Goal: Task Accomplishment & Management: Use online tool/utility

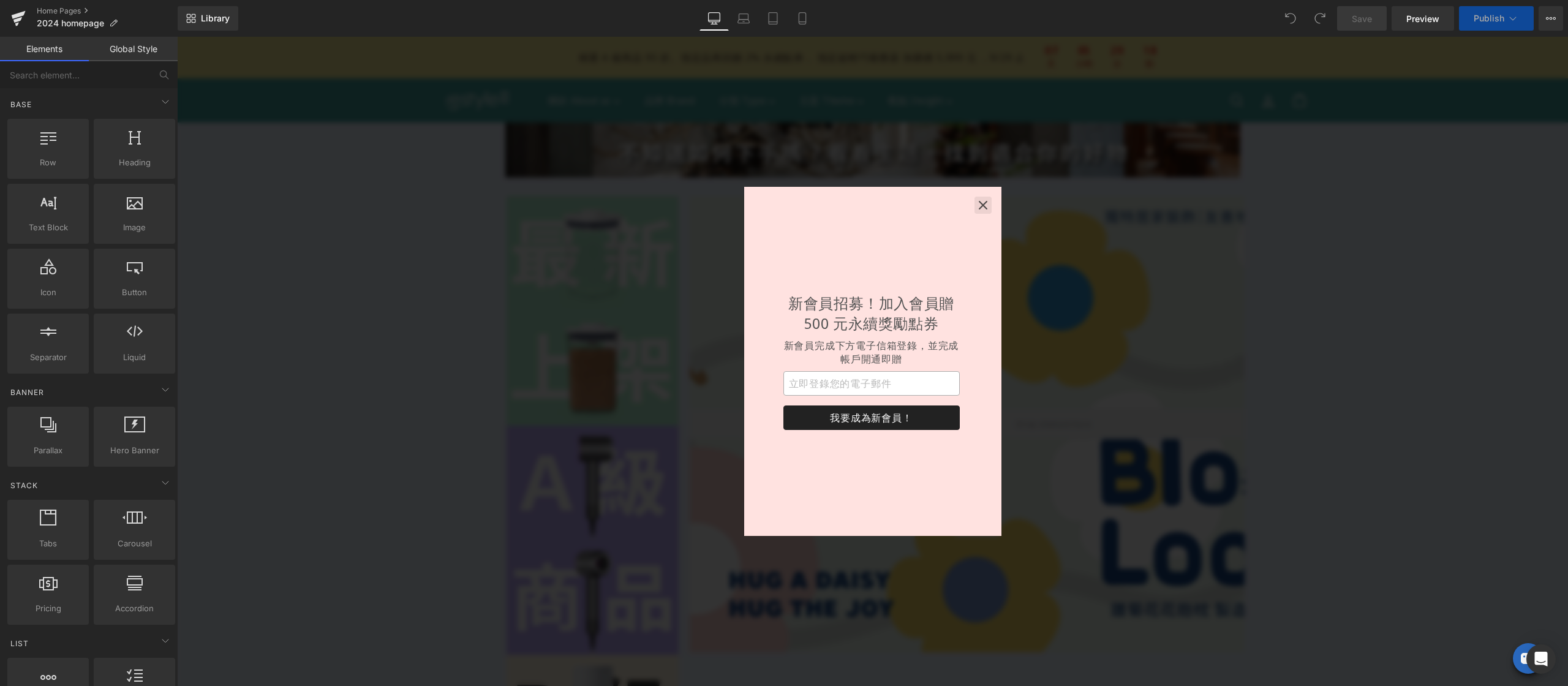
click at [980, 199] on icon "button" at bounding box center [983, 205] width 12 height 12
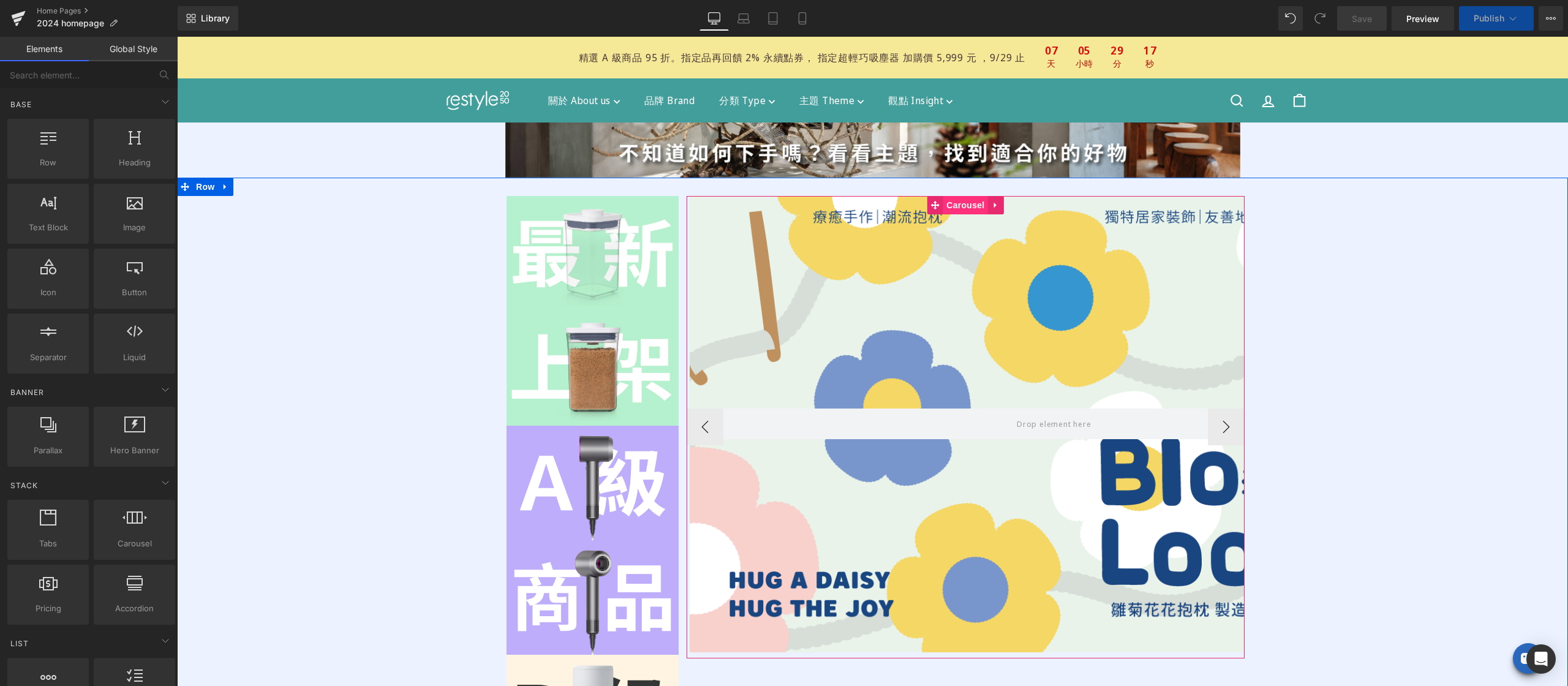
click at [947, 205] on div "Hero Banner Row Hero Banner Row Hero Banner Row" at bounding box center [966, 428] width 558 height 463
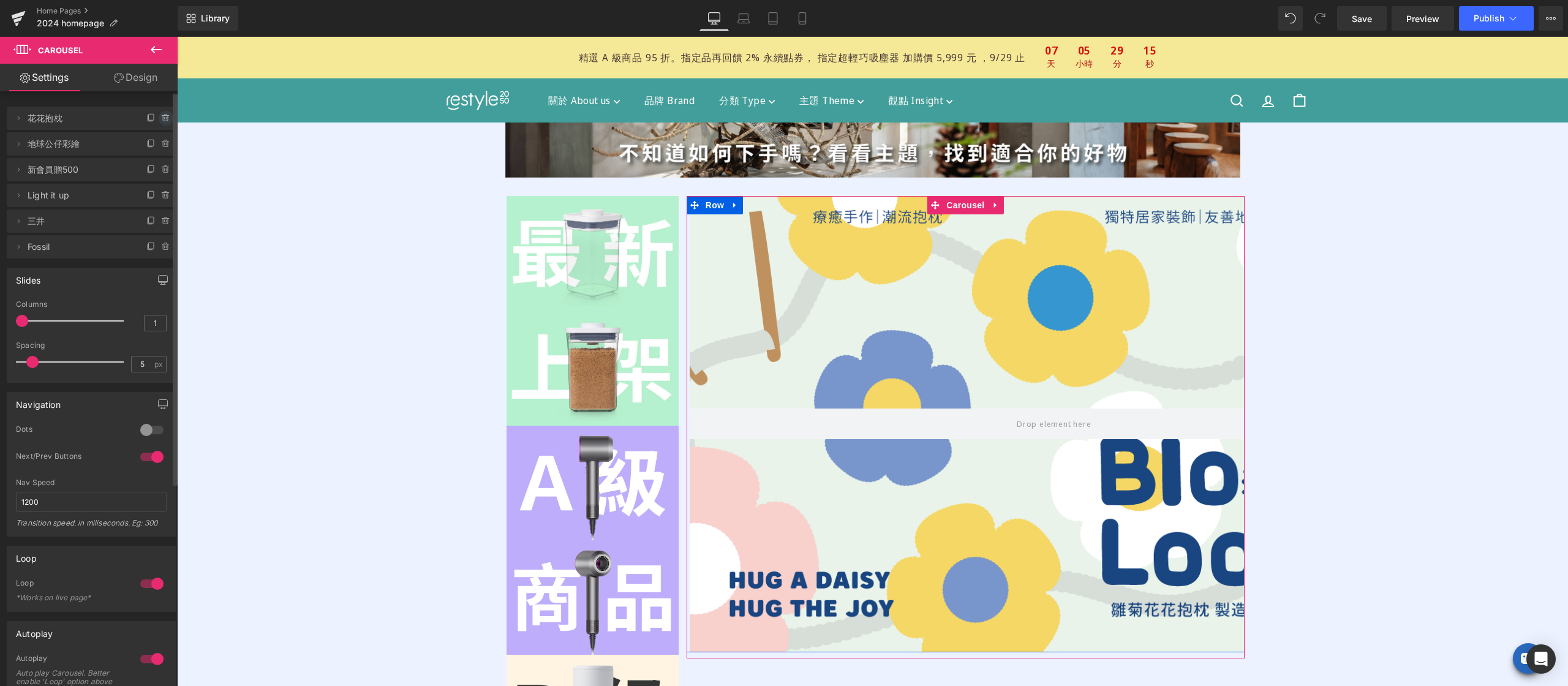
click at [164, 117] on icon at bounding box center [164, 118] width 0 height 2
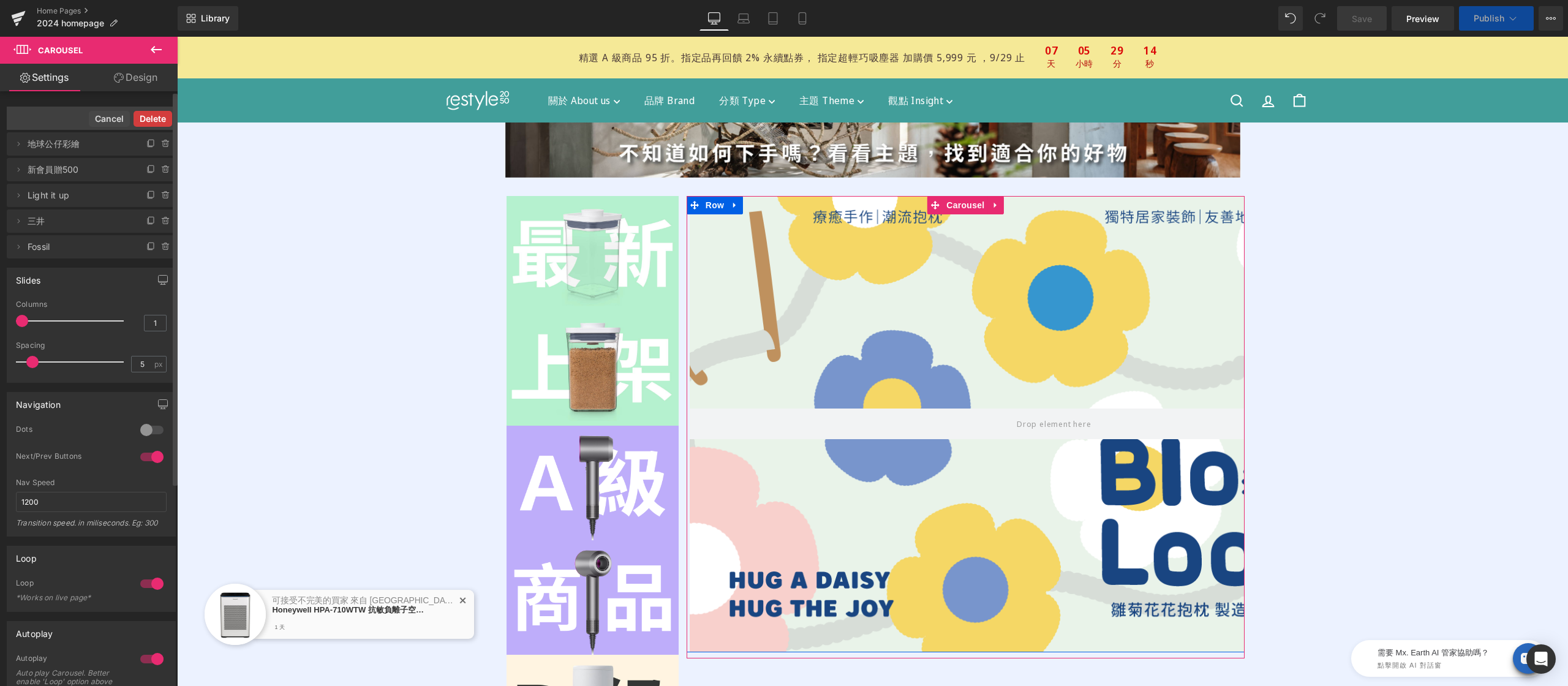
click at [151, 117] on button "Delete" at bounding box center [153, 119] width 39 height 16
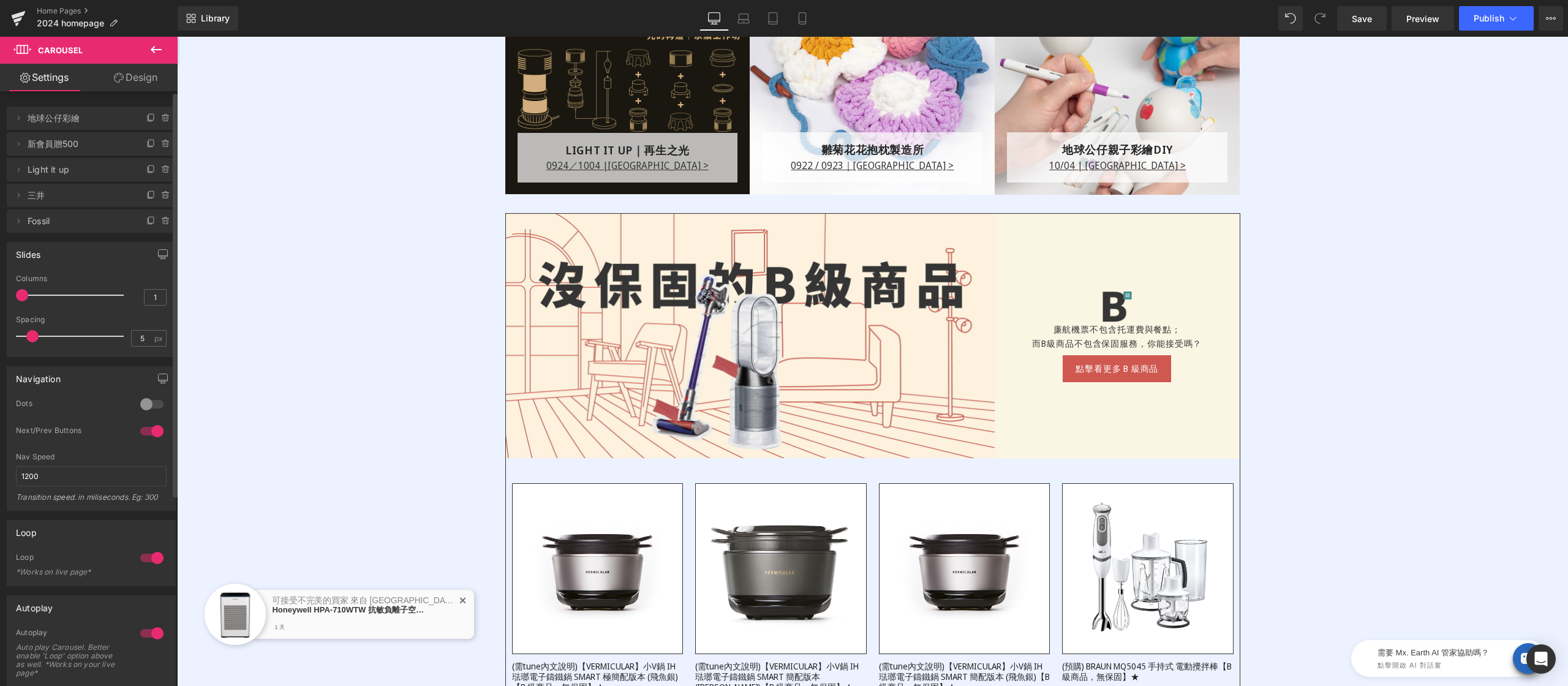
scroll to position [1312, 0]
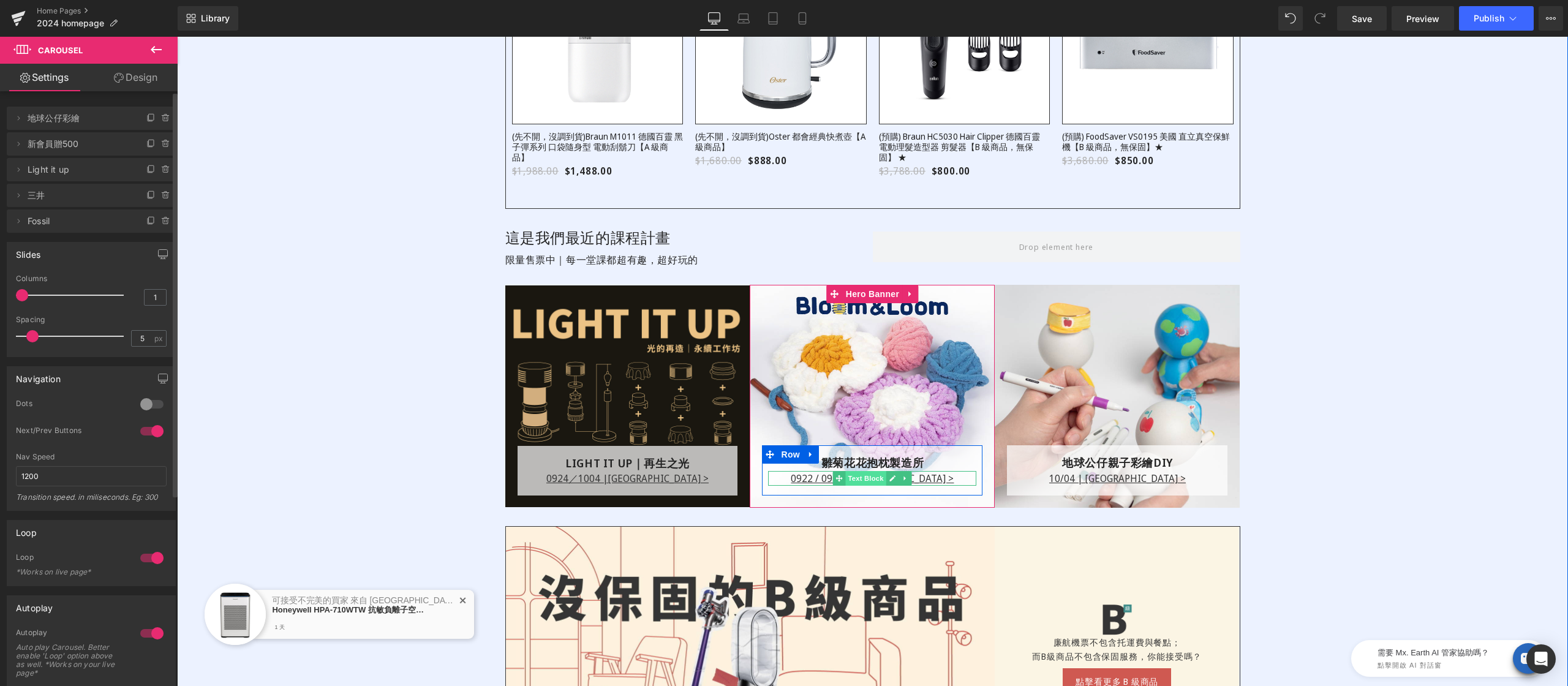
click at [843, 478] on div "0922 / 0923｜[GEOGRAPHIC_DATA] > Text Block" at bounding box center [872, 479] width 208 height 15
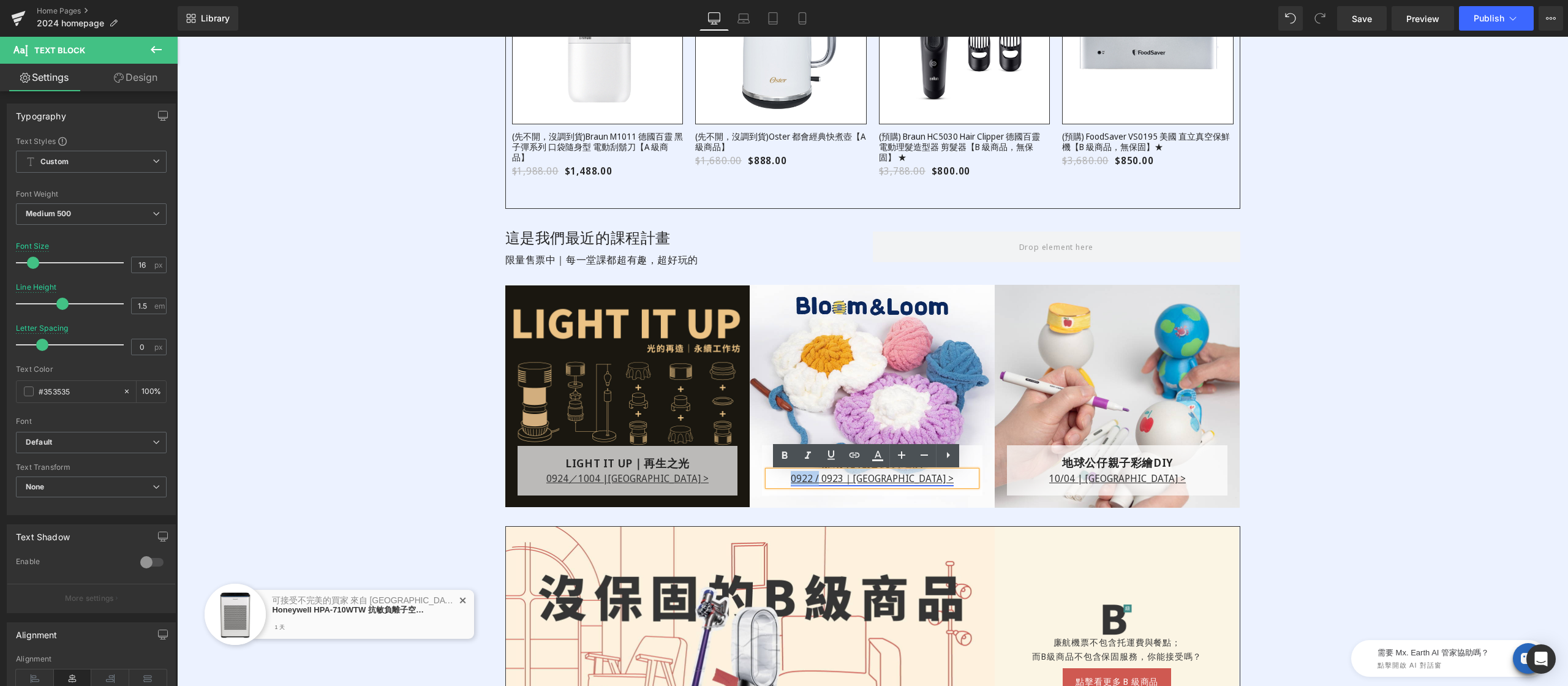
drag, startPoint x: 809, startPoint y: 476, endPoint x: 846, endPoint y: 478, distance: 37.1
click at [846, 478] on p "0922 / 0923｜[GEOGRAPHIC_DATA] >" at bounding box center [872, 479] width 208 height 15
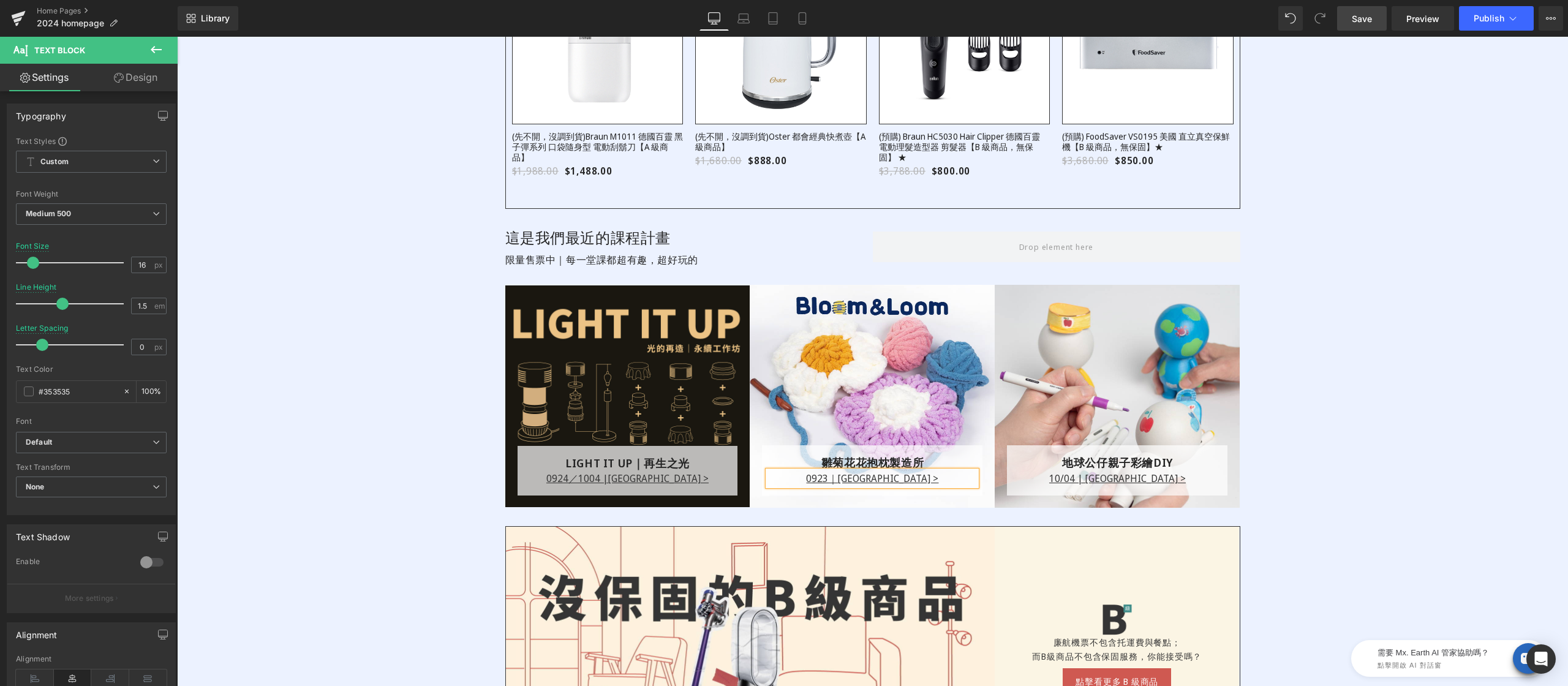
click at [1361, 19] on span "Save" at bounding box center [1362, 18] width 20 height 13
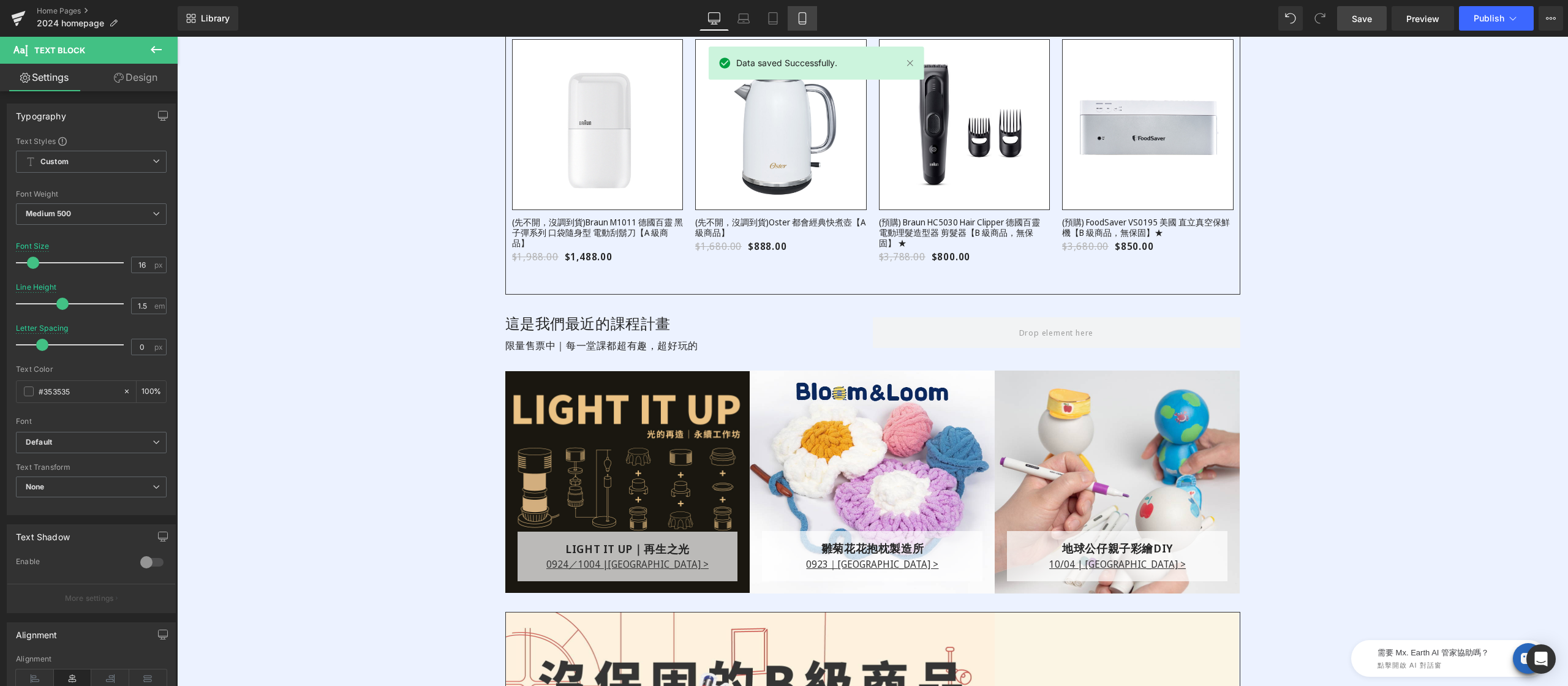
click at [790, 20] on link "Mobile" at bounding box center [801, 18] width 29 height 25
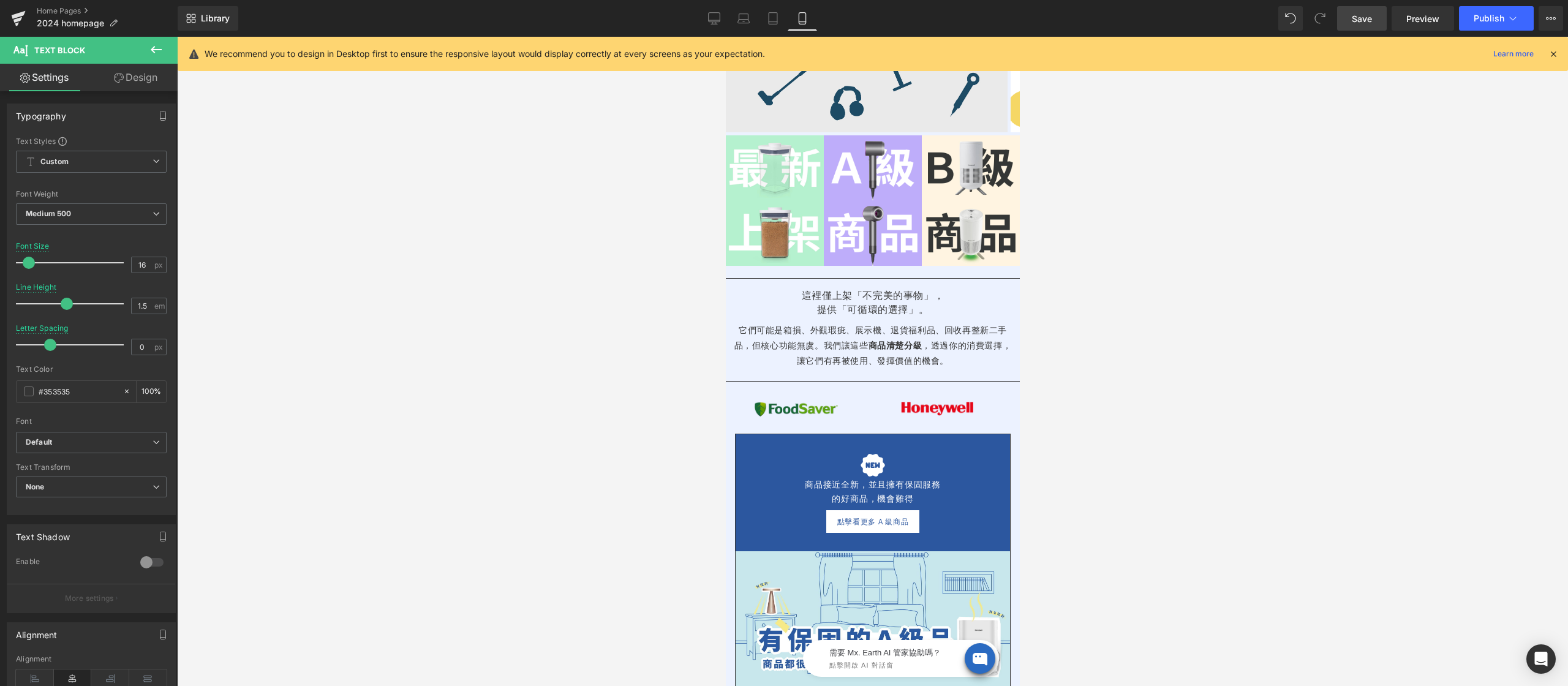
scroll to position [0, 0]
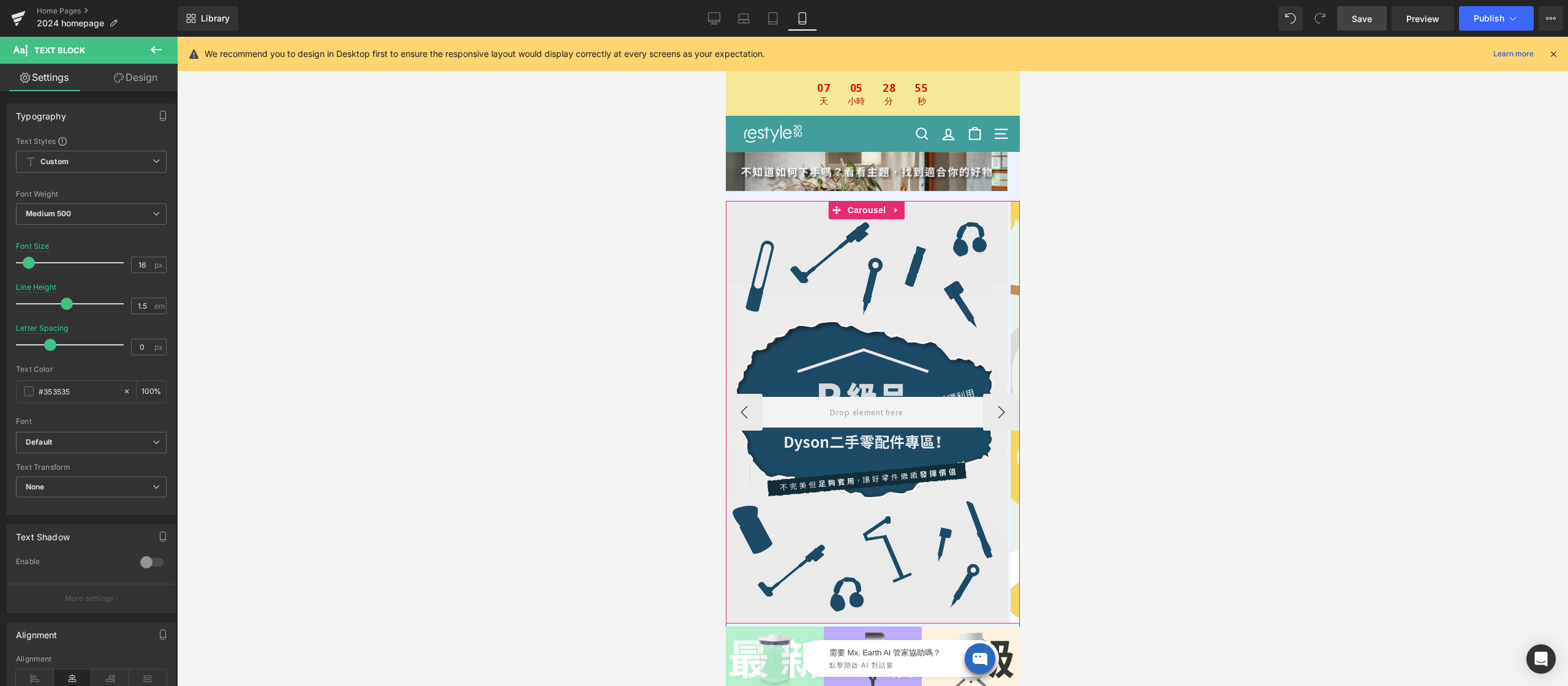
click at [851, 214] on div "Hero Banner Row Hero Banner Row Hero Banner Row" at bounding box center [872, 413] width 294 height 423
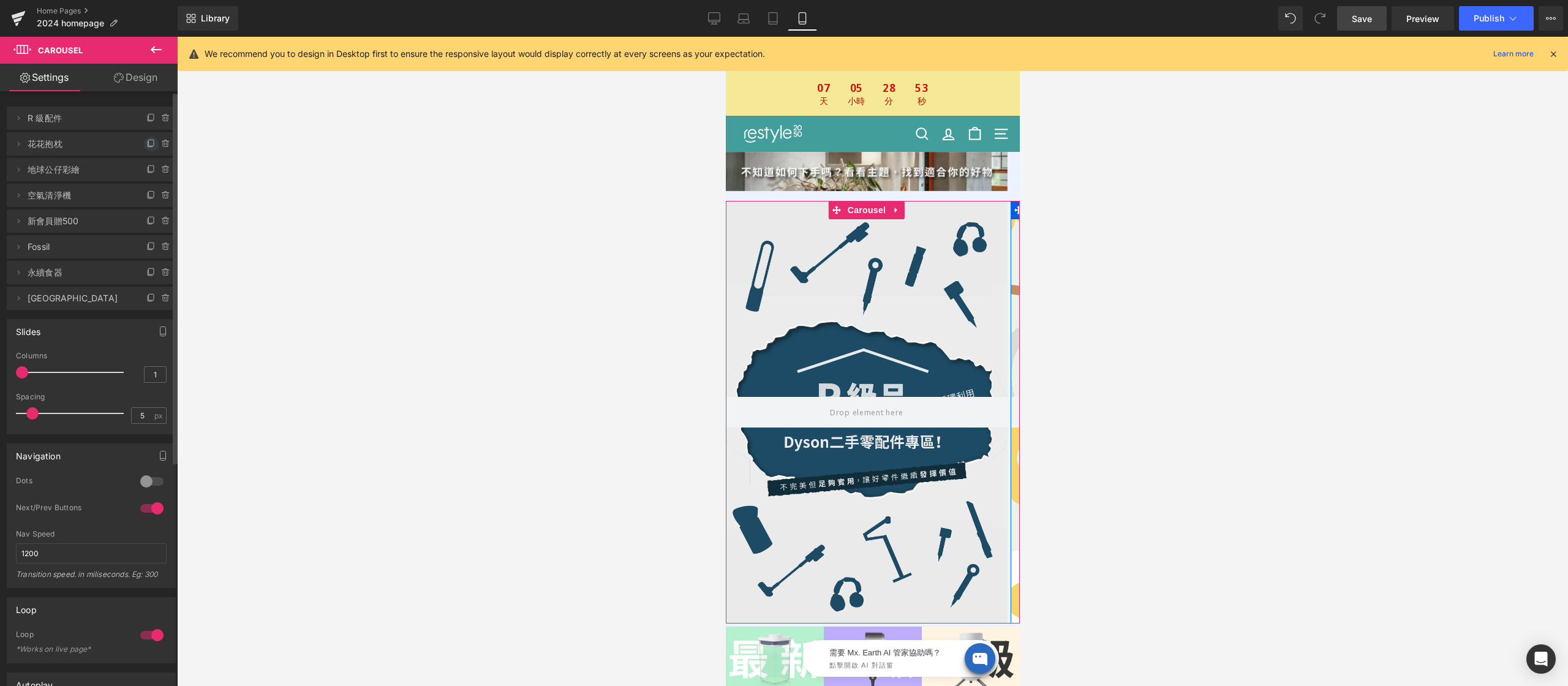
click at [147, 142] on icon at bounding box center [152, 145] width 10 height 10
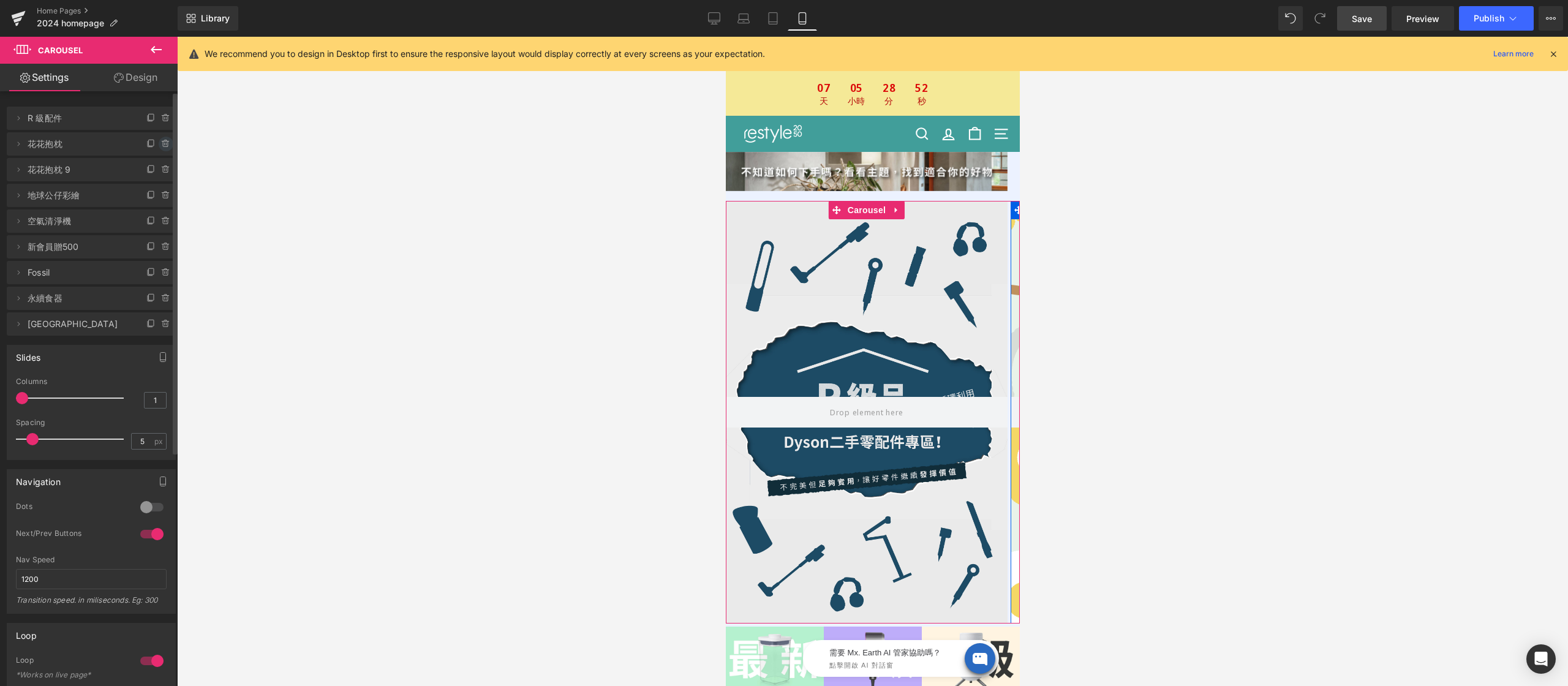
click at [161, 144] on icon at bounding box center [166, 145] width 10 height 10
click at [161, 144] on button "Delete" at bounding box center [153, 145] width 39 height 16
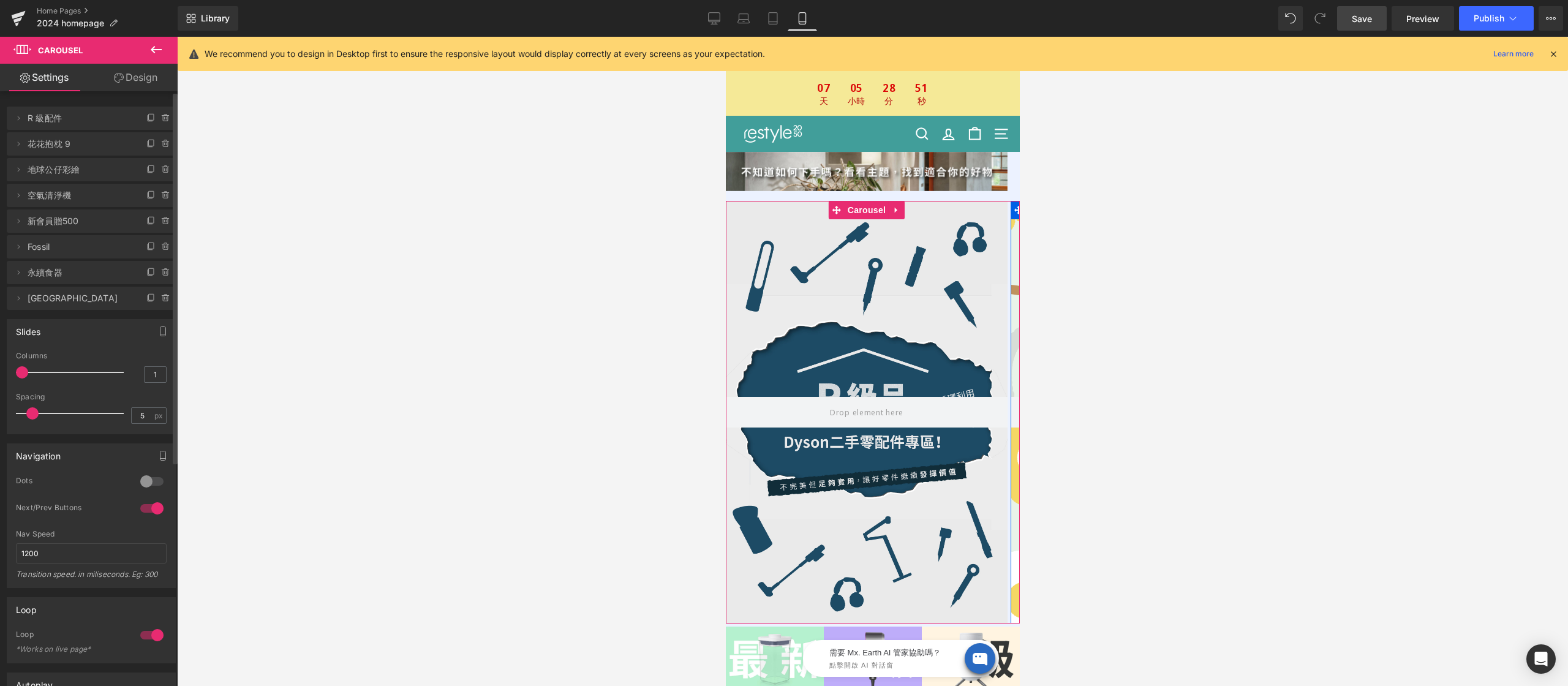
click at [161, 144] on icon at bounding box center [166, 145] width 10 height 10
click at [156, 141] on button "Delete" at bounding box center [153, 145] width 39 height 16
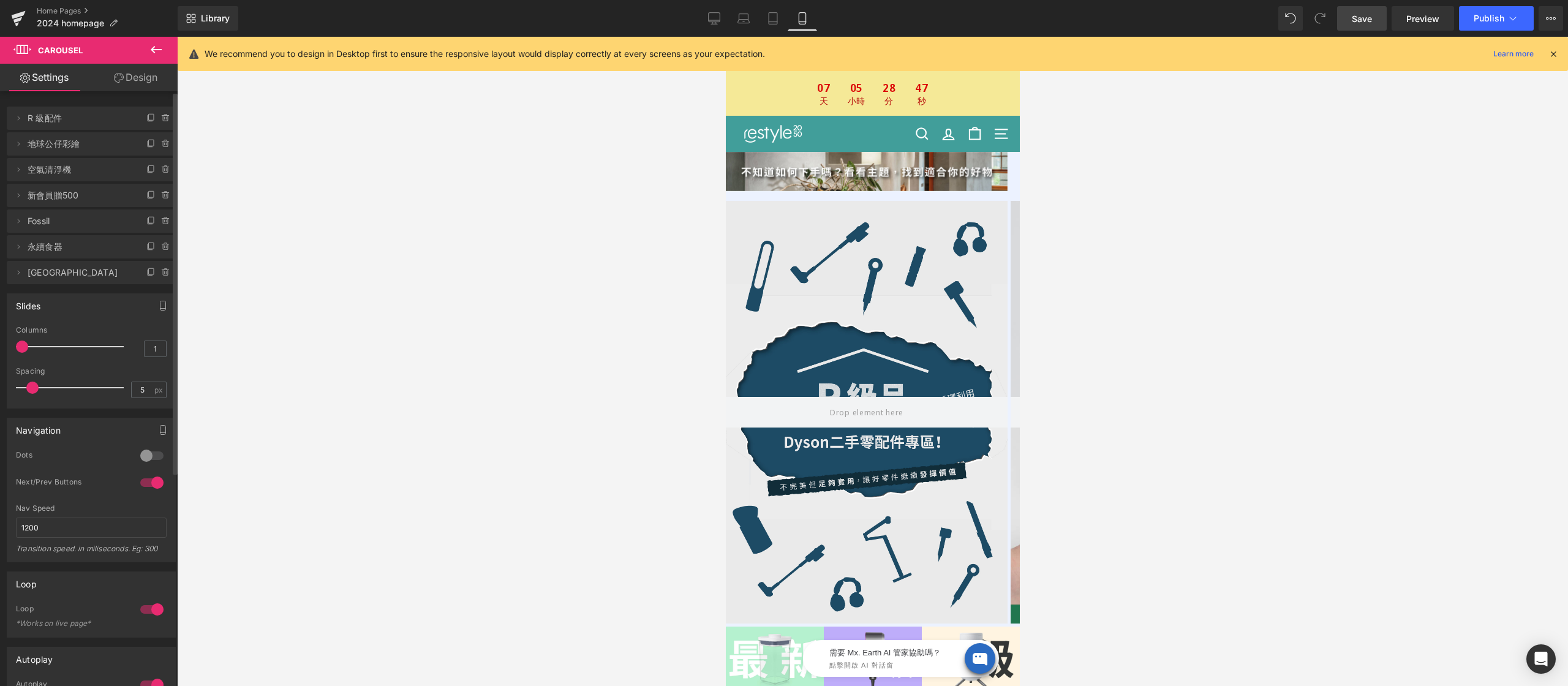
click at [1371, 17] on span "Save" at bounding box center [1362, 18] width 20 height 13
click at [1483, 17] on span "Publish" at bounding box center [1489, 19] width 31 height 10
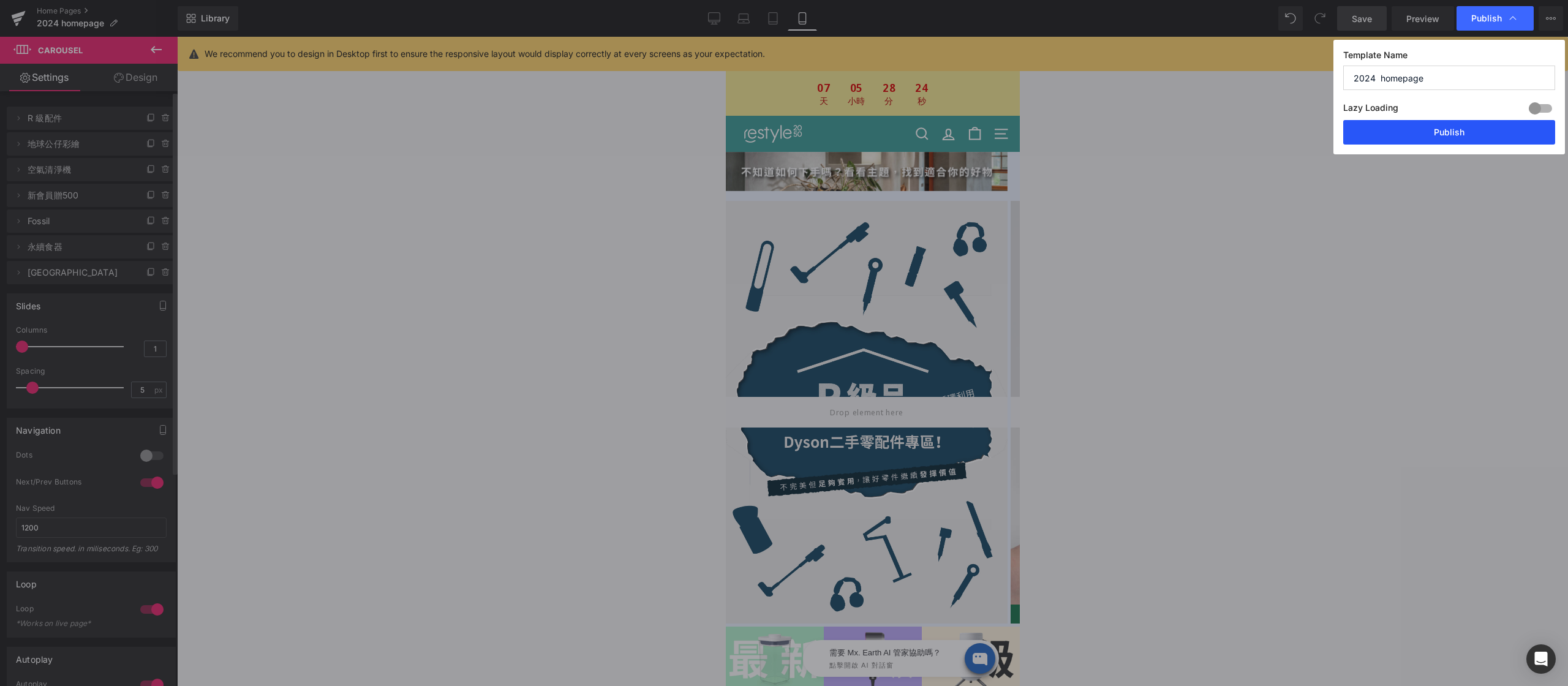
click at [1463, 143] on button "Publish" at bounding box center [1449, 132] width 212 height 25
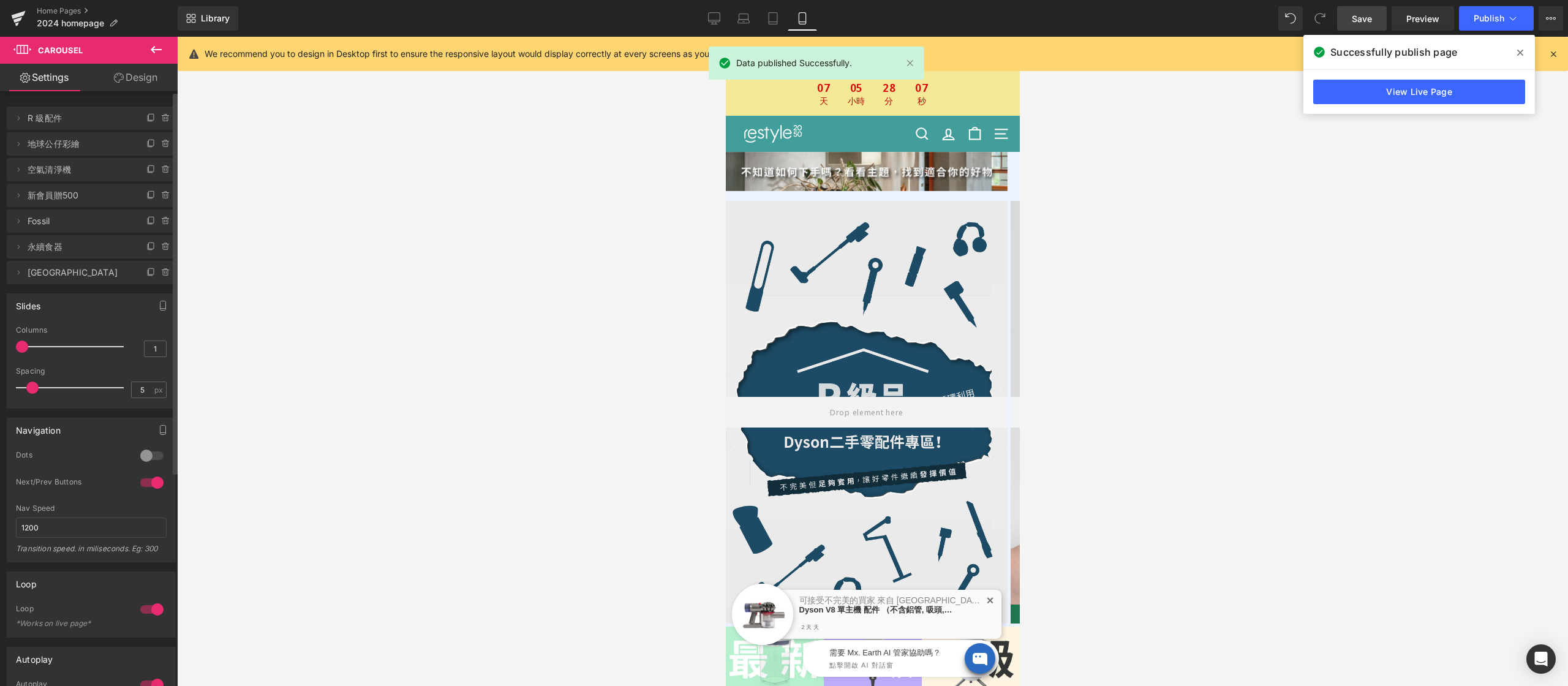
click at [1524, 56] on span at bounding box center [1521, 53] width 20 height 20
